Goal: Book appointment/travel/reservation

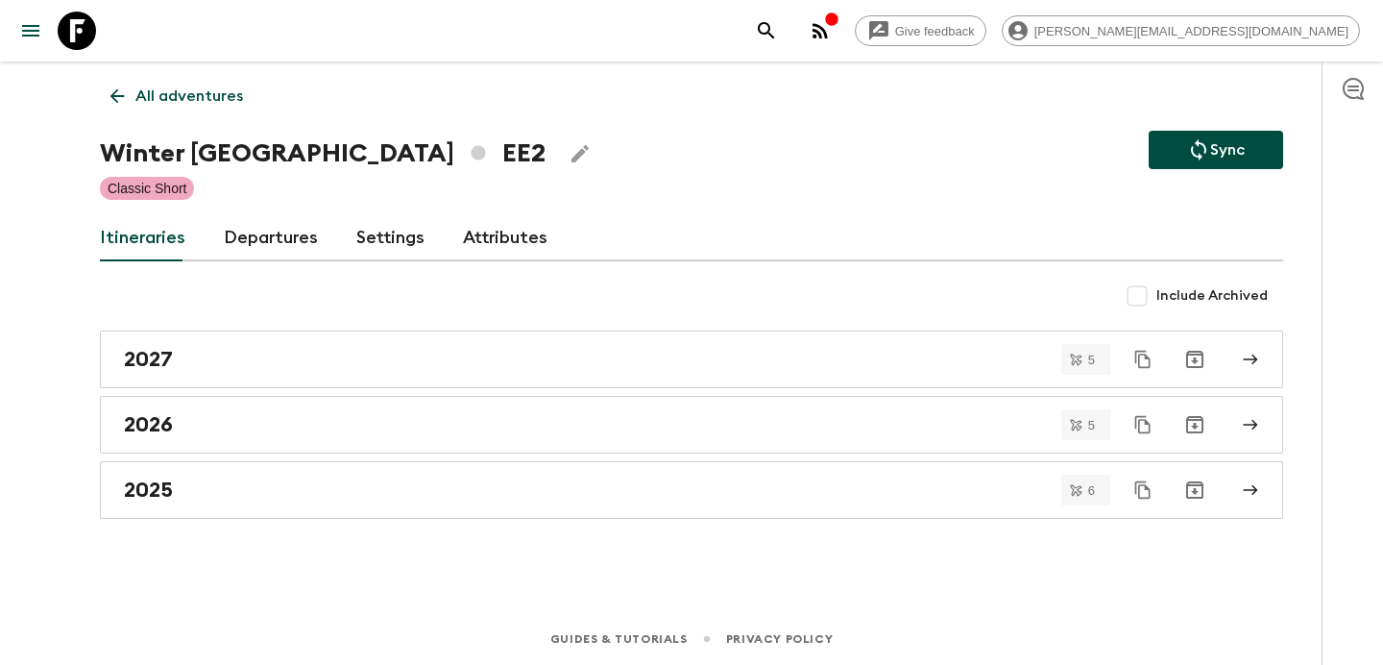
click at [177, 96] on p "All adventures" at bounding box center [189, 96] width 108 height 23
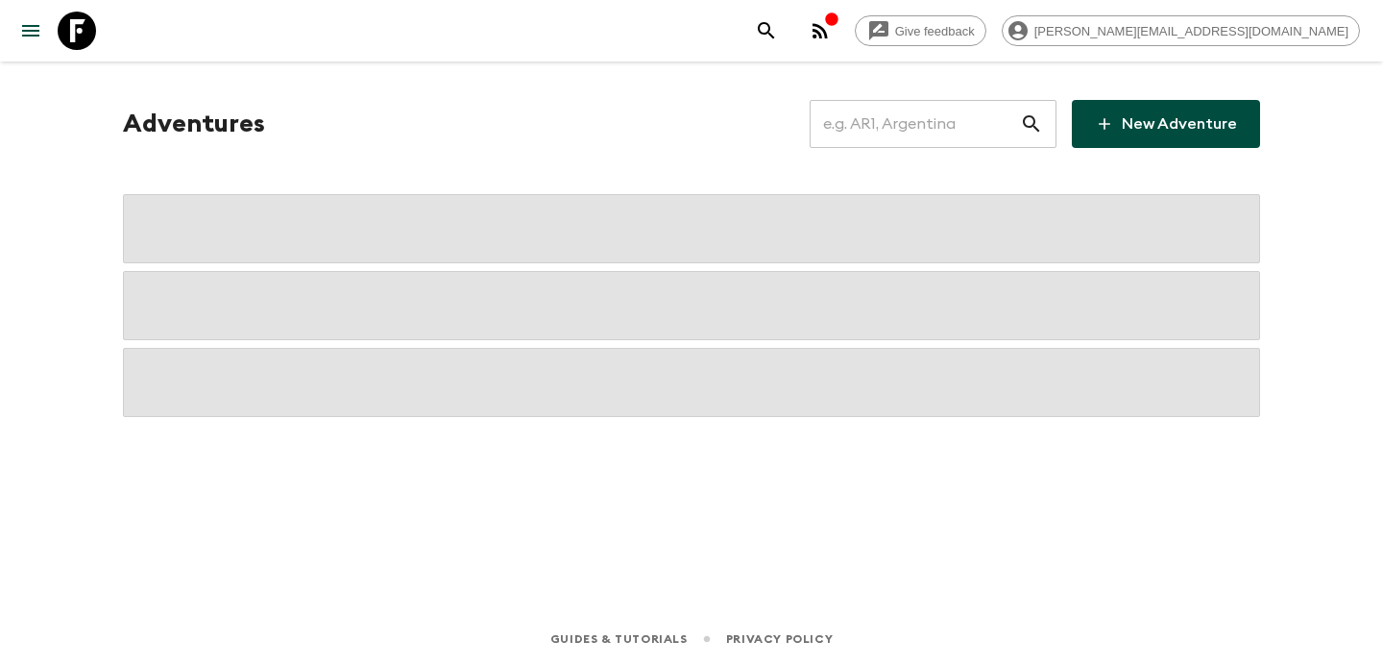
click at [888, 122] on input "text" at bounding box center [915, 124] width 210 height 54
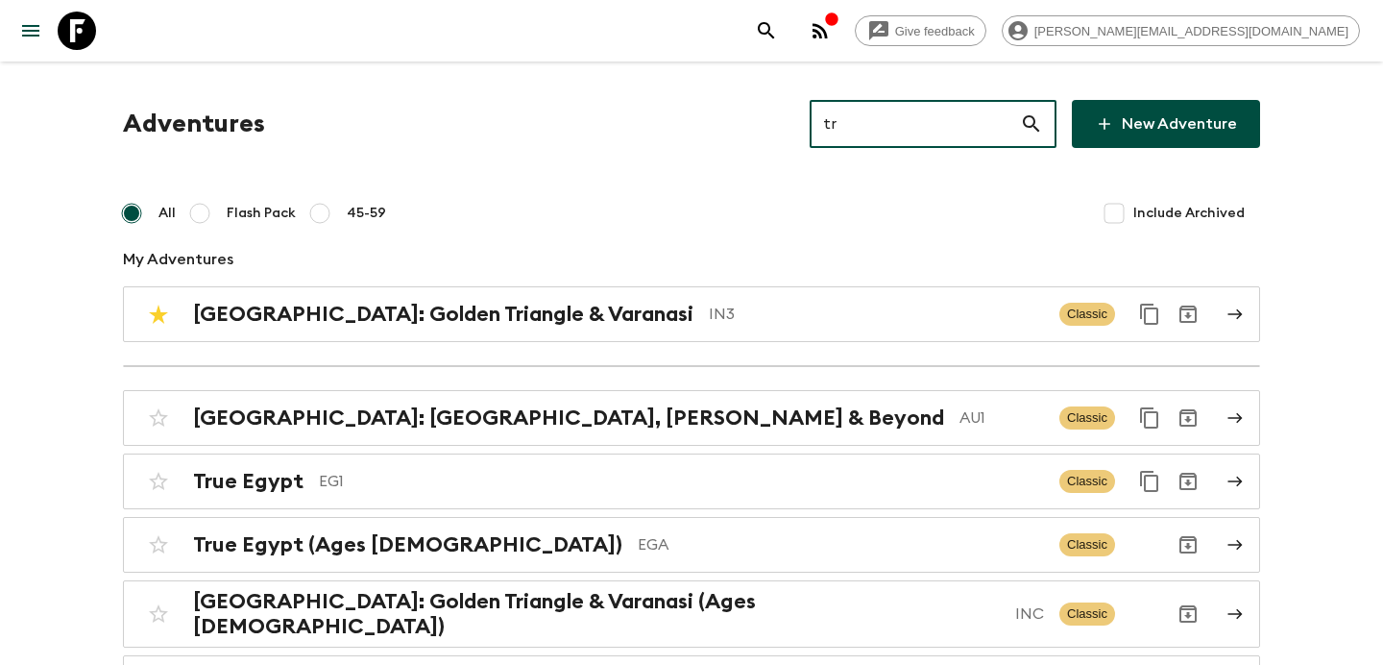
type input "tr1"
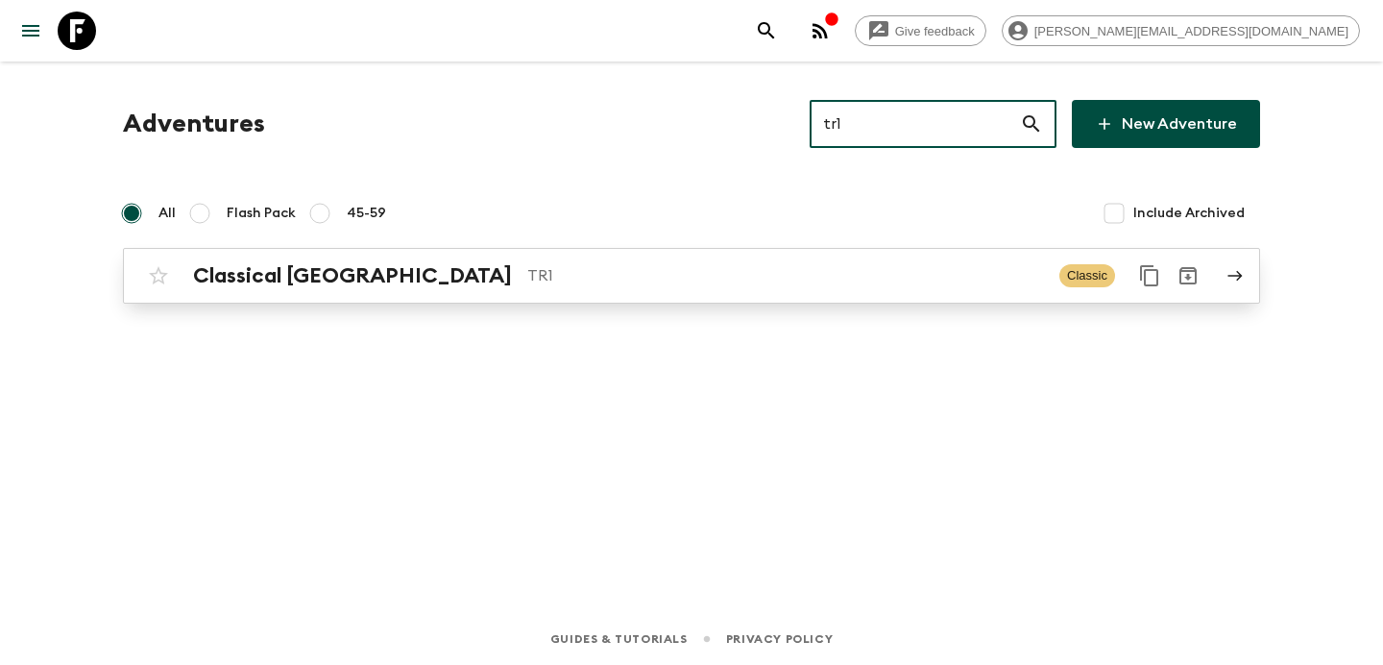
click at [571, 288] on div "Classical Türkiye TR1 Classic" at bounding box center [654, 275] width 1030 height 38
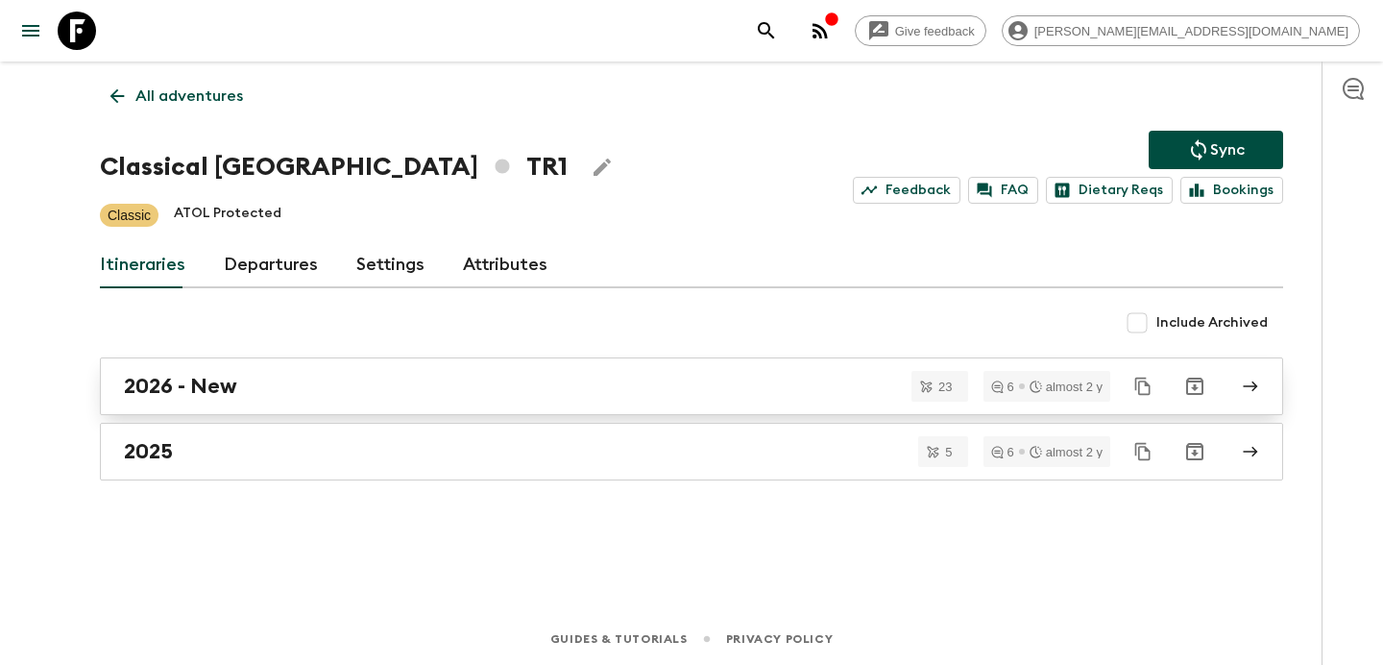
click at [318, 376] on div "2026 - New" at bounding box center [673, 386] width 1099 height 25
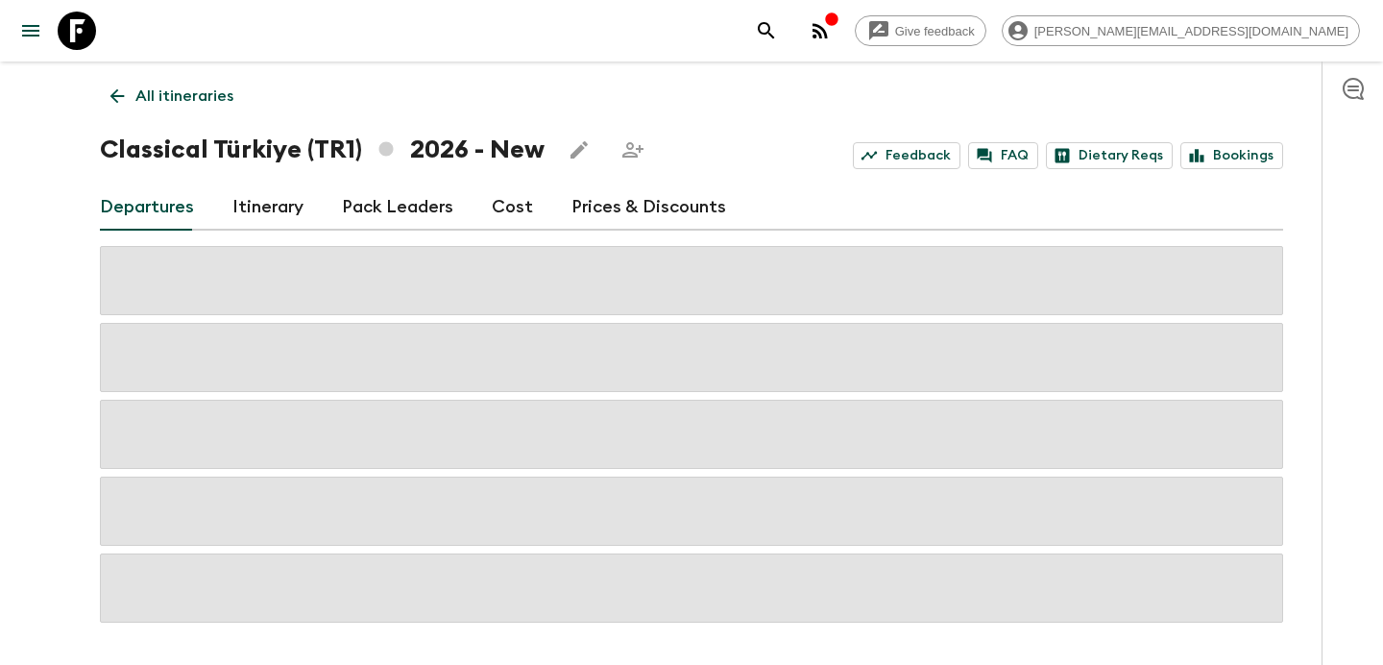
click at [280, 211] on link "Itinerary" at bounding box center [267, 207] width 71 height 46
